Goal: Task Accomplishment & Management: Manage account settings

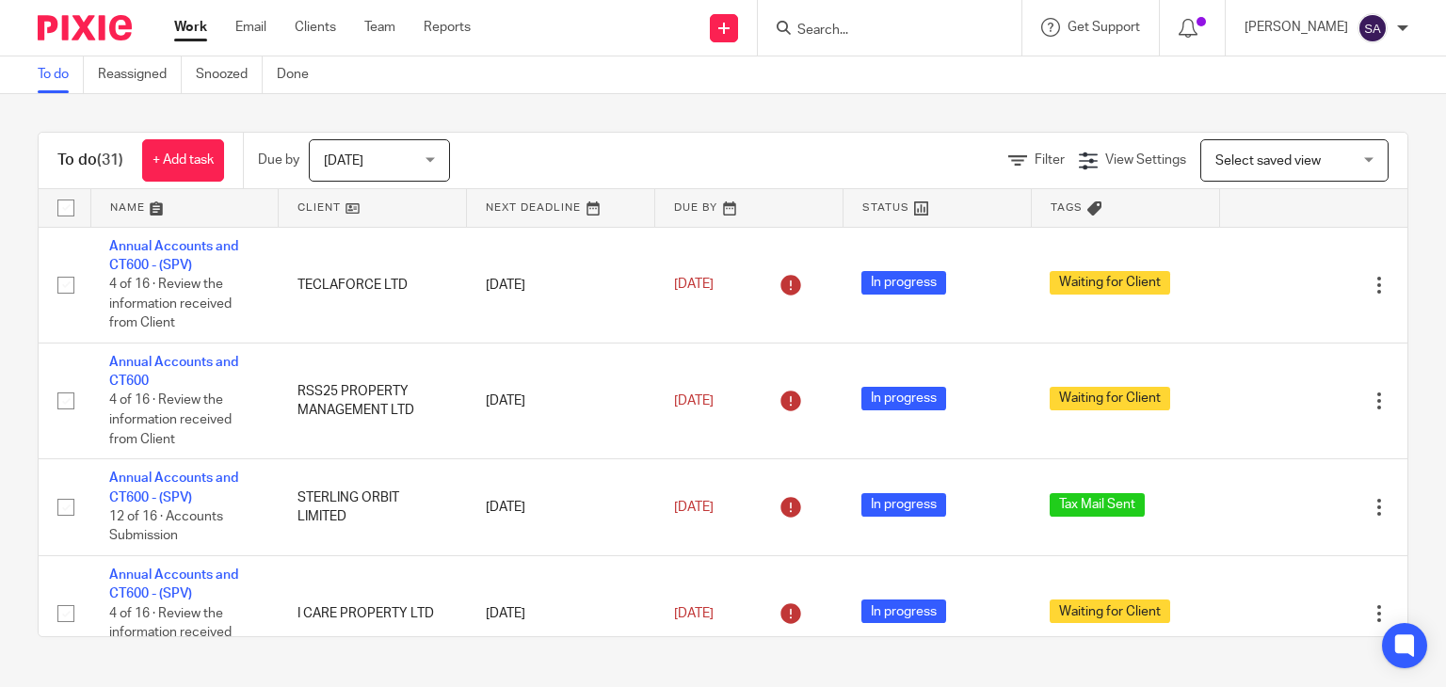
click at [1322, 46] on div "[PERSON_NAME] My profile Email integration Logout" at bounding box center [1326, 28] width 201 height 56
click at [1292, 40] on div "[PERSON_NAME]" at bounding box center [1327, 28] width 164 height 30
click at [1293, 126] on li "Logout" at bounding box center [1336, 131] width 124 height 27
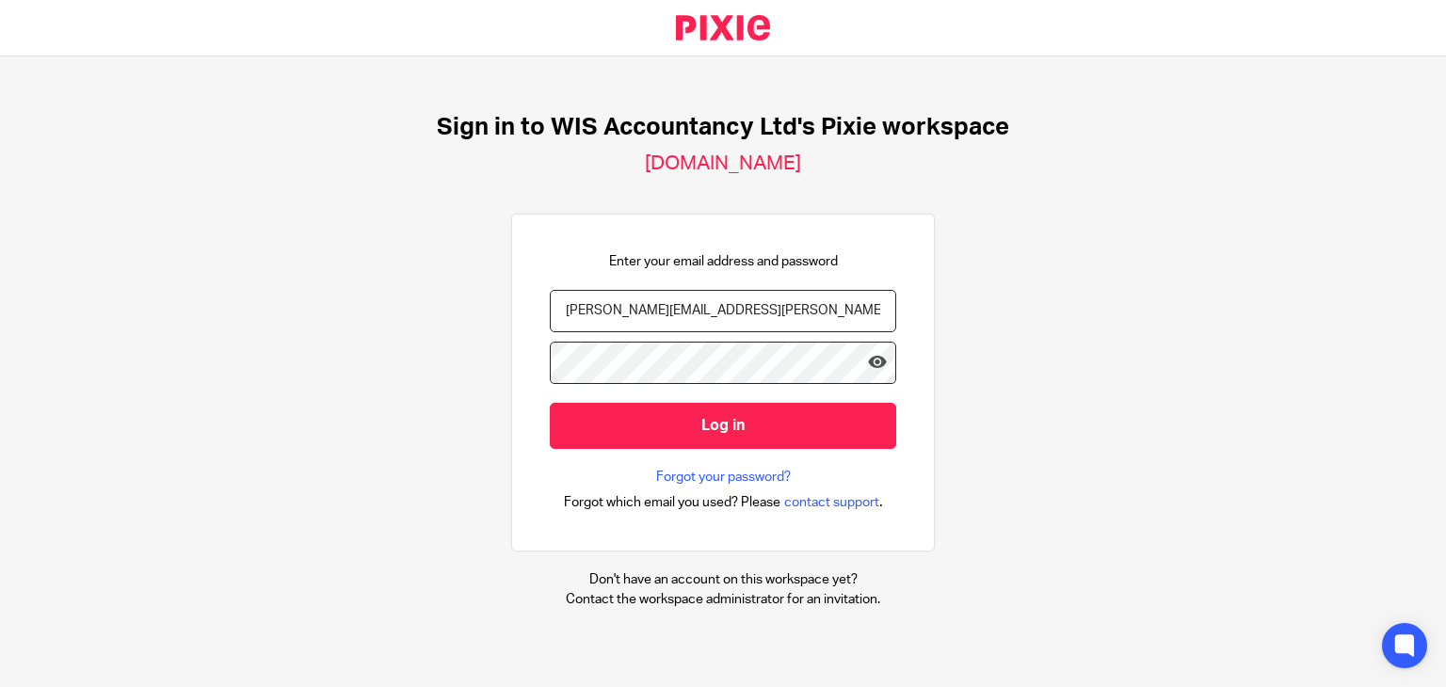
drag, startPoint x: 653, startPoint y: 300, endPoint x: 673, endPoint y: 330, distance: 35.8
click at [653, 300] on input "[PERSON_NAME][EMAIL_ADDRESS][PERSON_NAME][DOMAIN_NAME]" at bounding box center [723, 311] width 347 height 42
type input "[PERSON_NAME][EMAIL_ADDRESS][DOMAIN_NAME]"
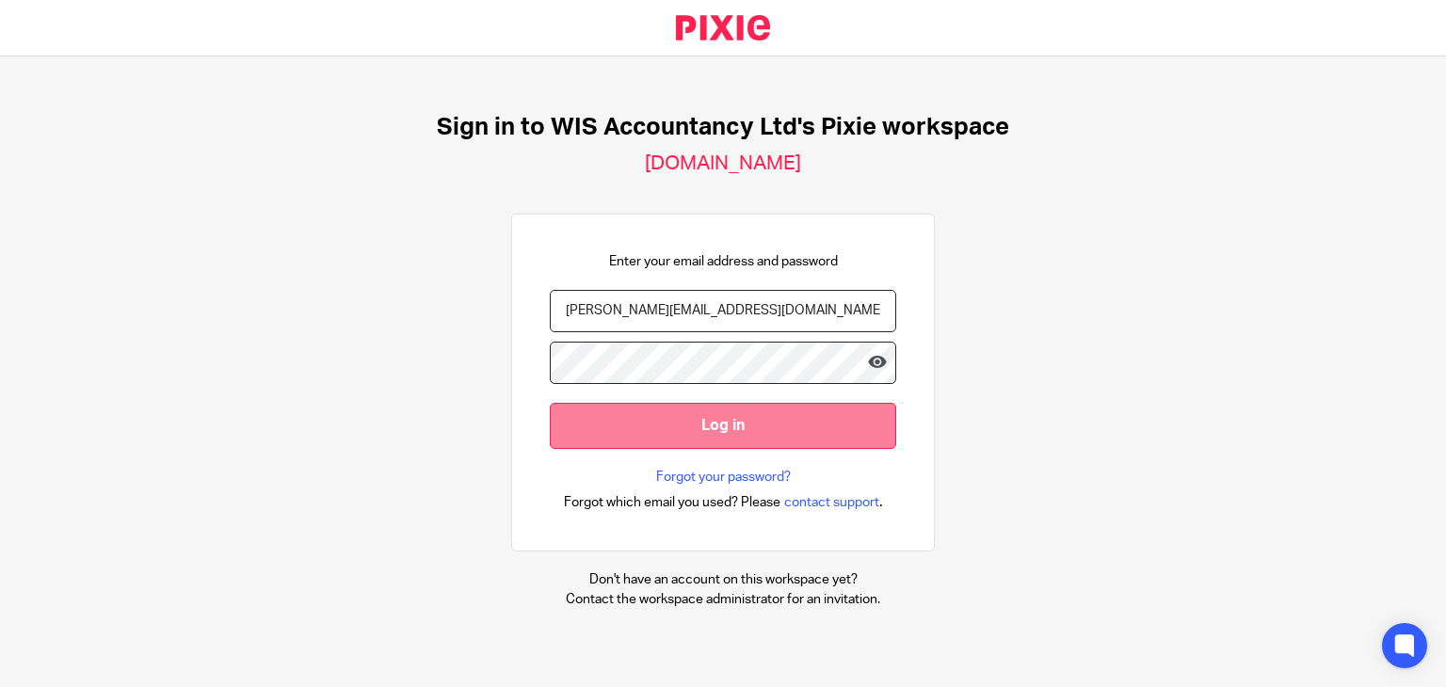
click at [594, 441] on input "Log in" at bounding box center [723, 426] width 347 height 46
